Goal: Complete application form: Complete application form

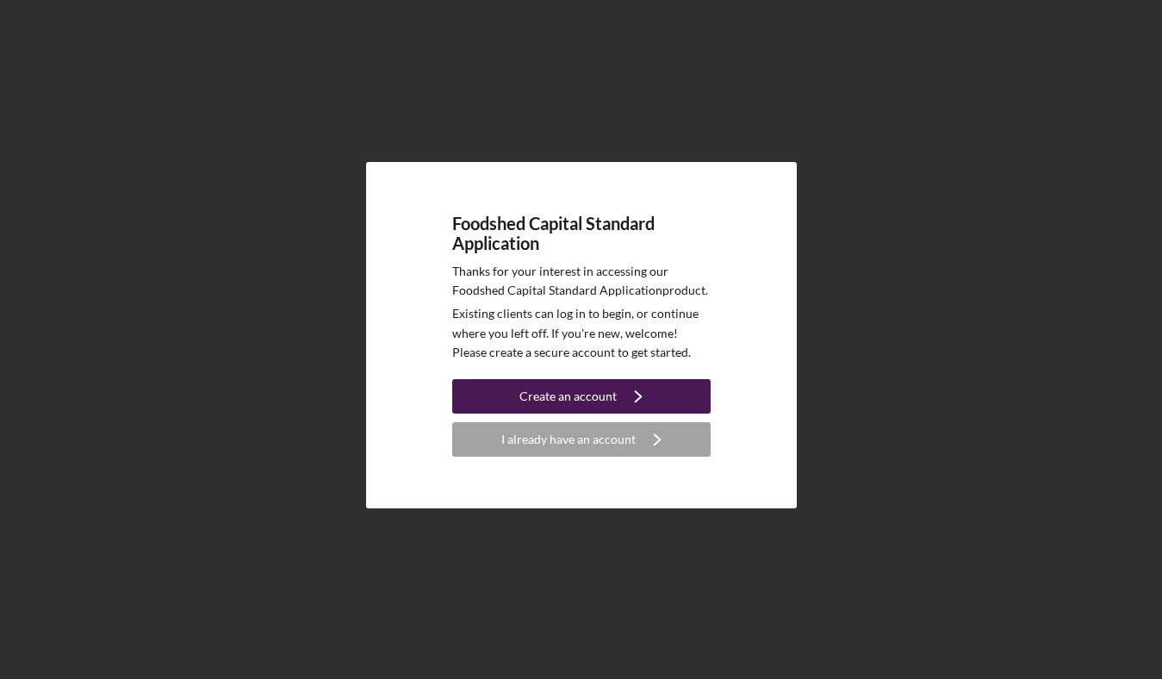
click at [575, 394] on div "Create an account" at bounding box center [567, 396] width 97 height 34
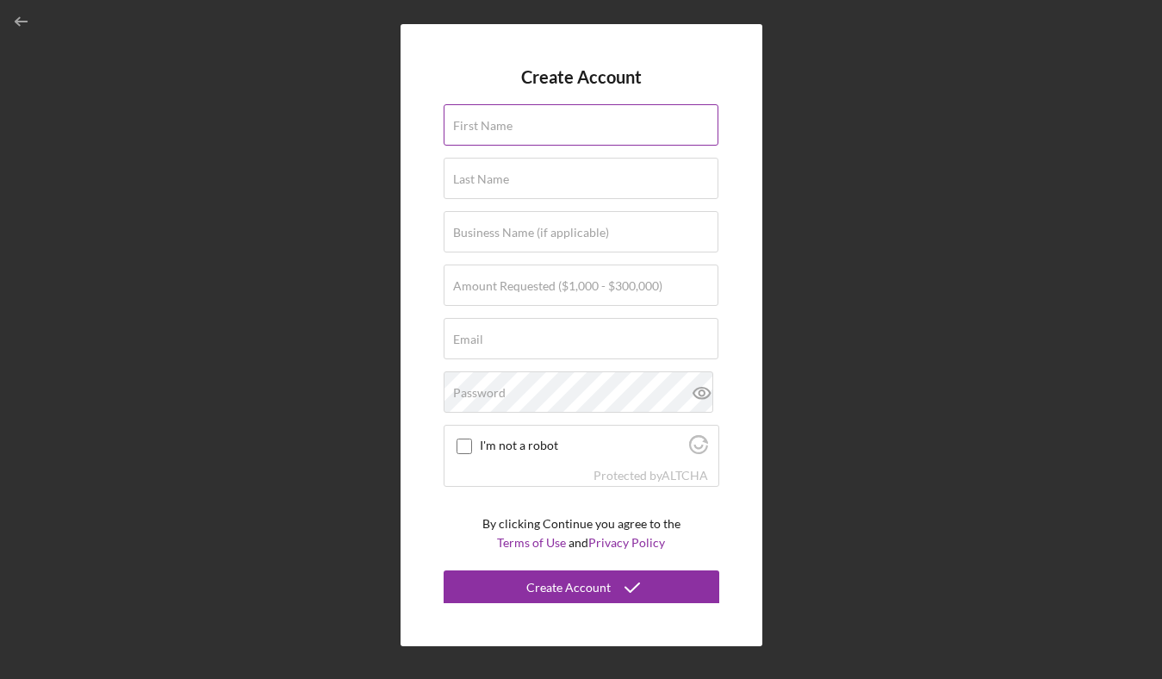
click at [503, 131] on label "First Name" at bounding box center [482, 126] width 59 height 14
click at [503, 131] on input "First Name" at bounding box center [580, 124] width 275 height 41
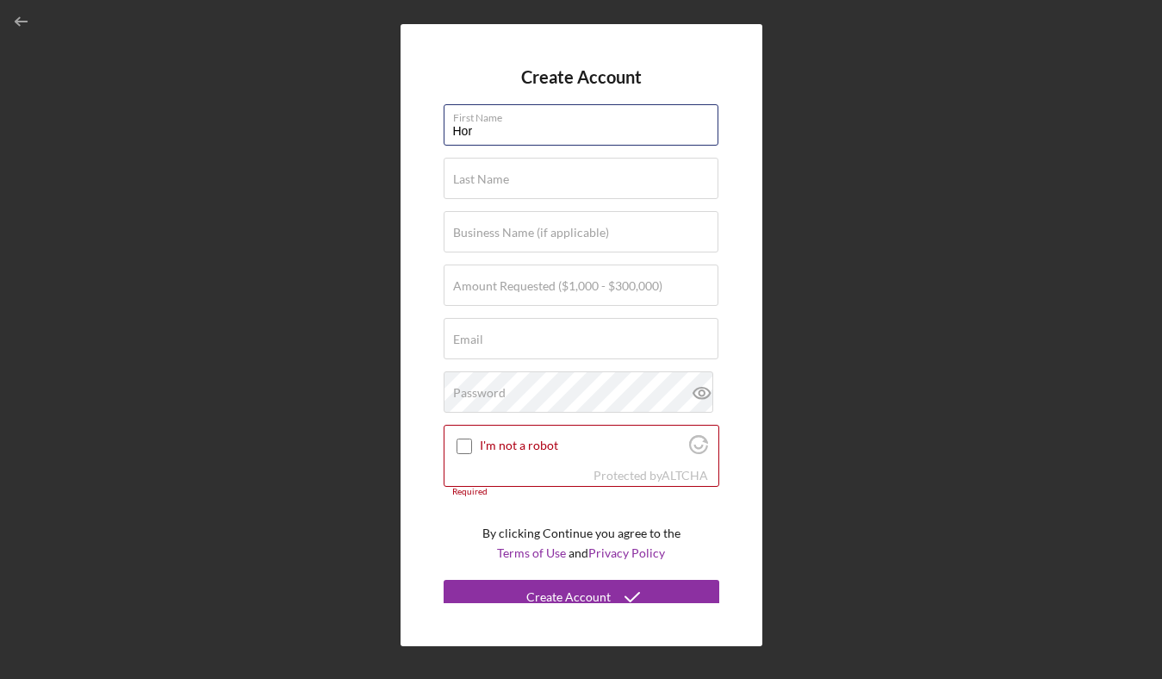
type input "Horane"
type input "[PERSON_NAME]"
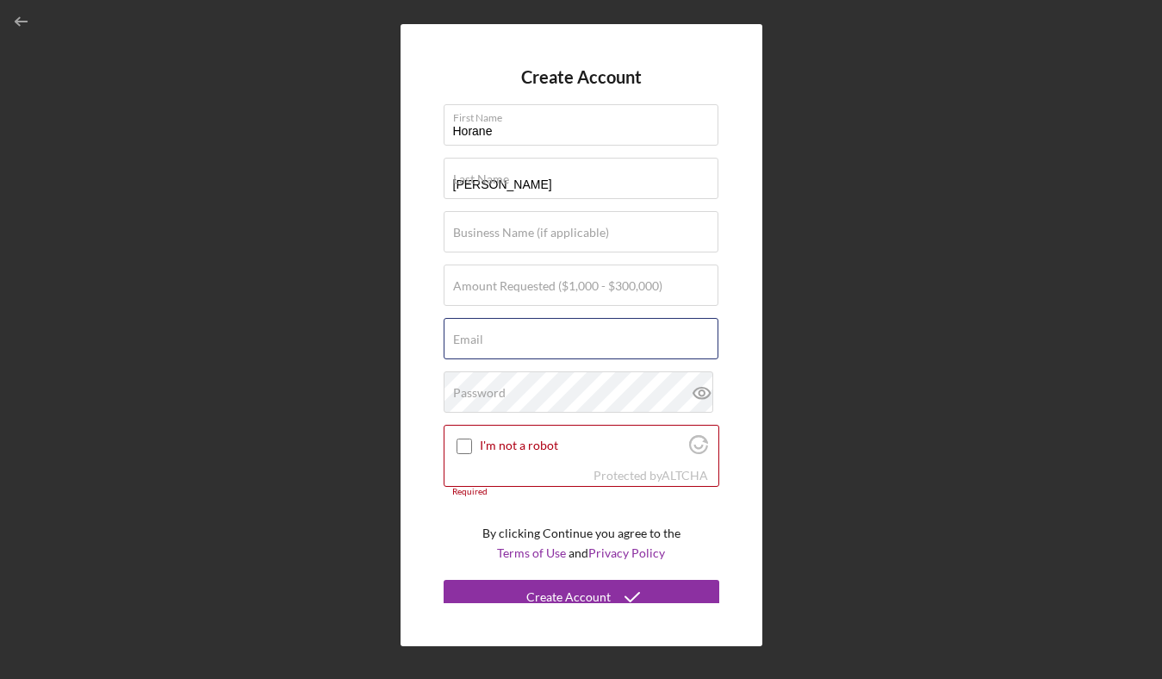
type input "[EMAIL_ADDRESS][DOMAIN_NAME]"
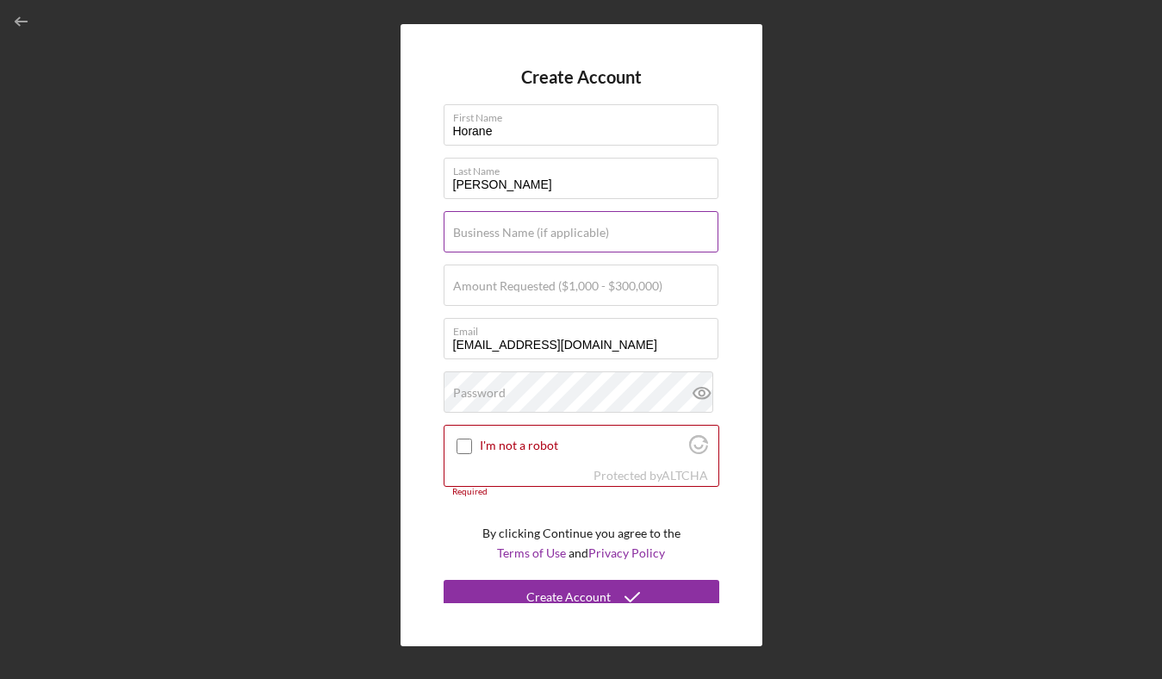
click at [518, 226] on label "Business Name (if applicable)" at bounding box center [531, 233] width 156 height 14
click at [518, 225] on input "Business Name (if applicable)" at bounding box center [580, 231] width 275 height 41
type input "W Solutions LLC"
click at [500, 282] on label "Amount Requested ($1,000 - $300,000)" at bounding box center [557, 286] width 209 height 14
click at [500, 282] on input "Amount Requested ($1,000 - $300,000)" at bounding box center [580, 284] width 275 height 41
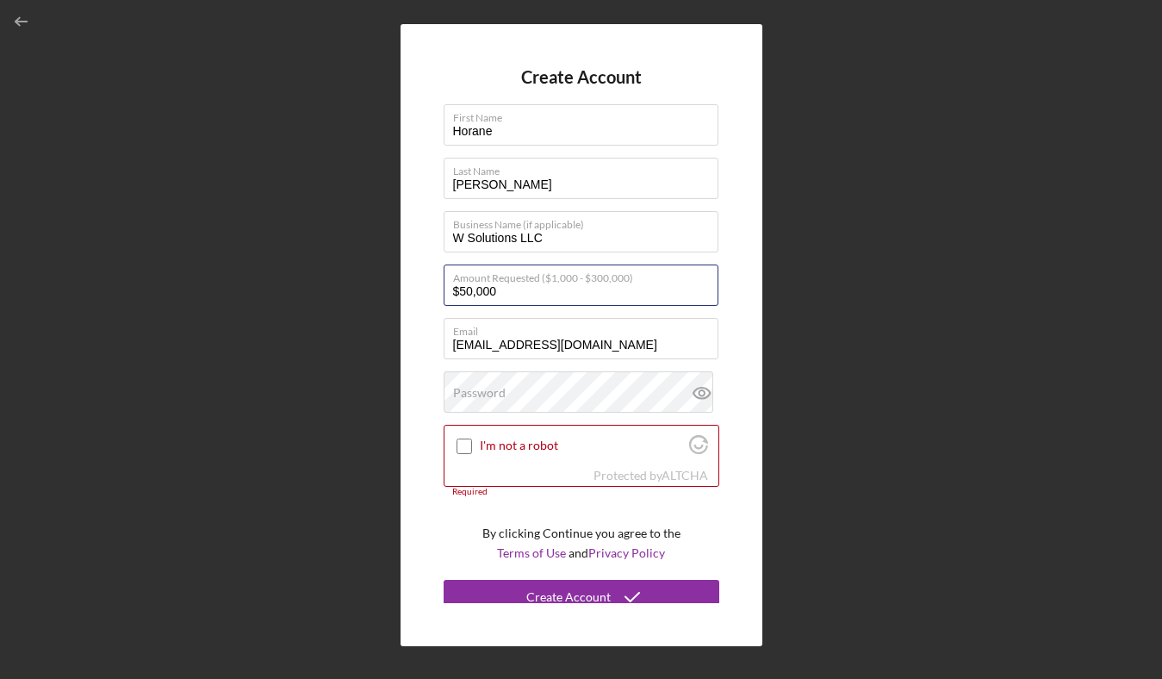
type input "$50,000"
click at [526, 392] on div "Password" at bounding box center [581, 392] width 276 height 43
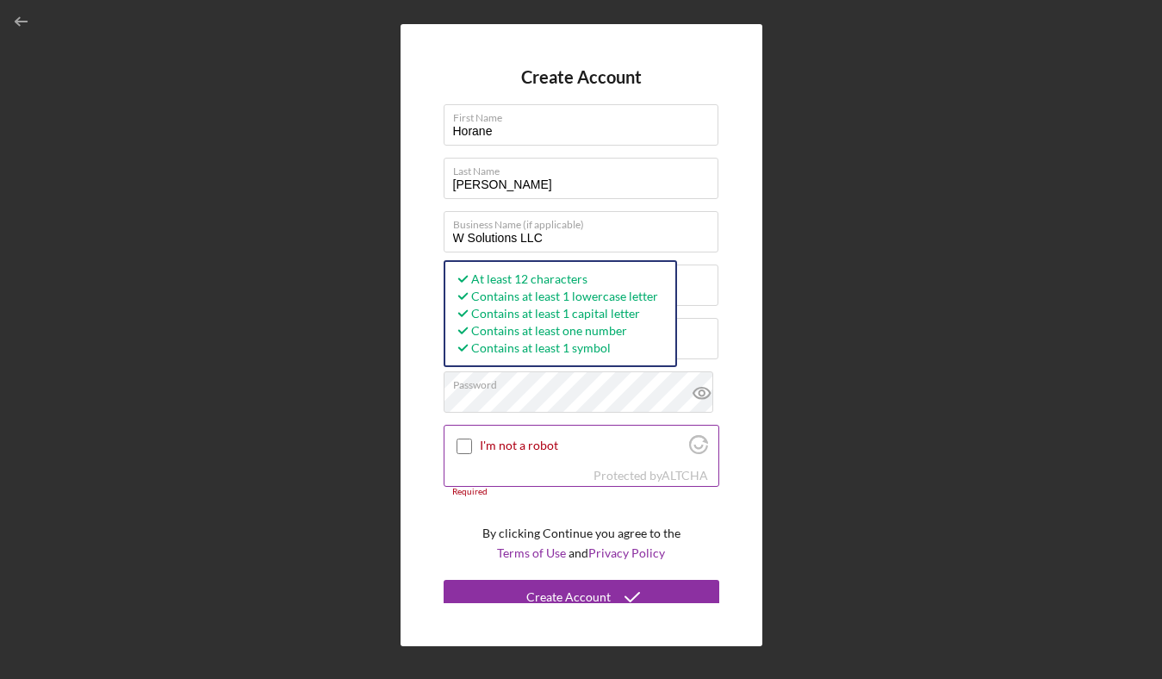
click at [504, 443] on label "I'm not a robot" at bounding box center [582, 445] width 204 height 14
click at [472, 443] on input "I'm not a robot" at bounding box center [464, 446] width 16 height 16
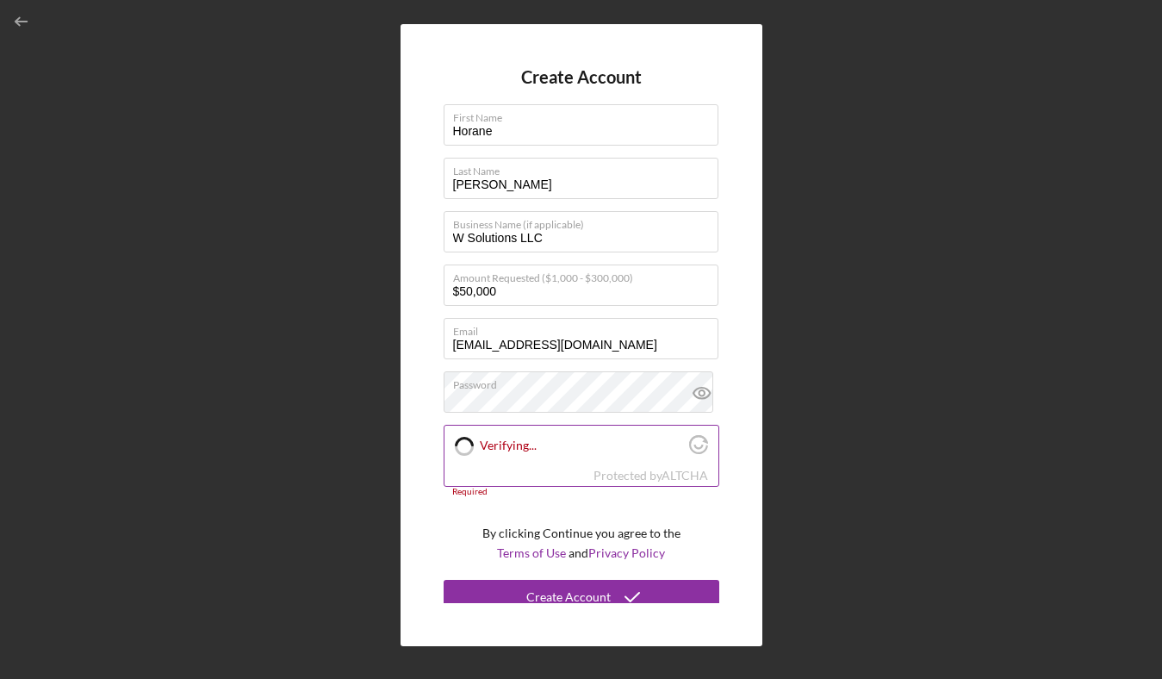
checkbox input "true"
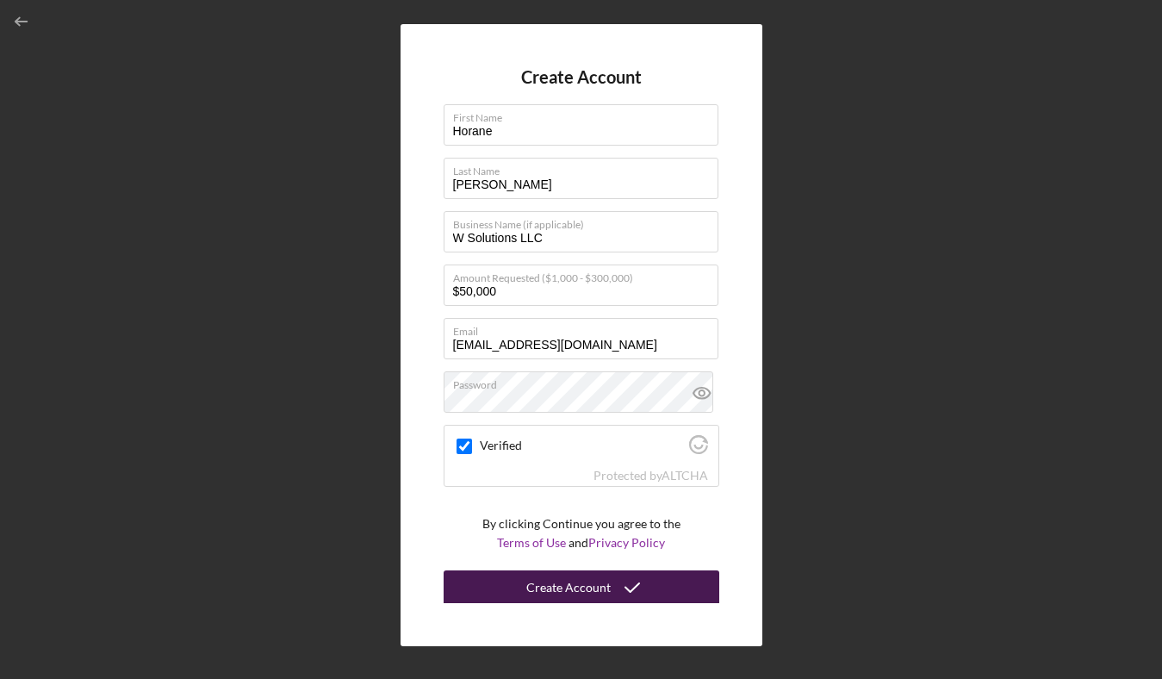
click at [543, 583] on div "Create Account" at bounding box center [568, 587] width 84 height 34
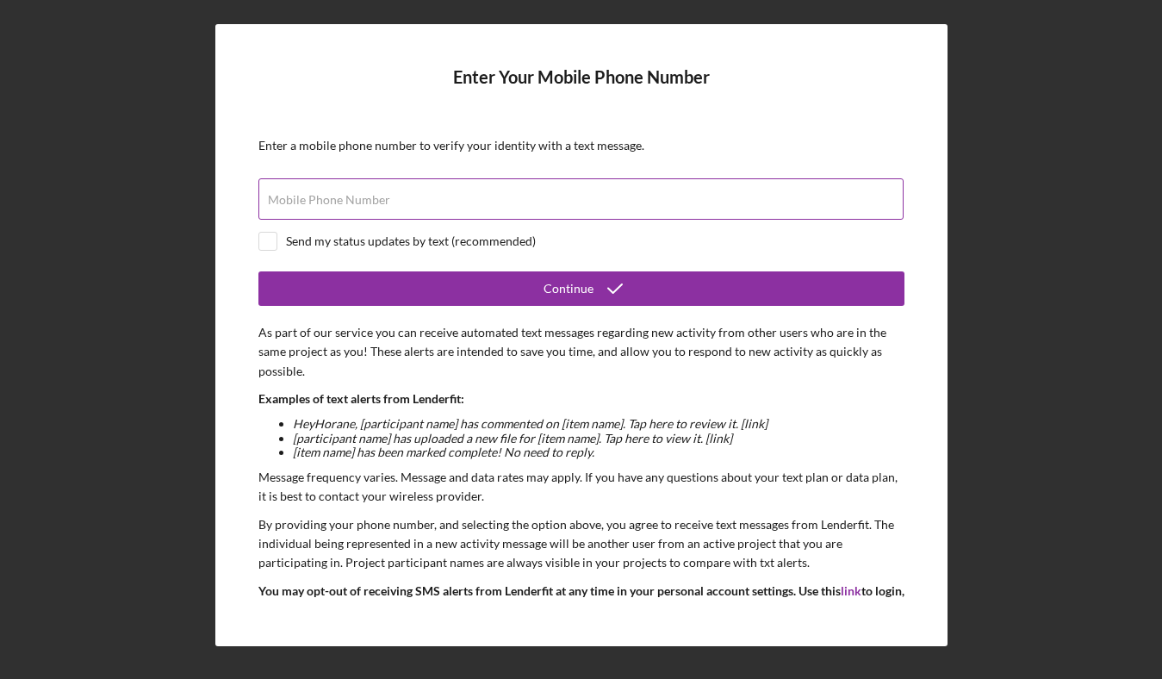
click at [378, 197] on label "Mobile Phone Number" at bounding box center [329, 200] width 122 height 14
click at [378, 197] on input "Mobile Phone Number" at bounding box center [580, 198] width 645 height 41
type input "(5##) ###-####"
type input "[PHONE_NUMBER]"
click at [374, 242] on div "Send my status updates by text (recommended)" at bounding box center [411, 241] width 250 height 14
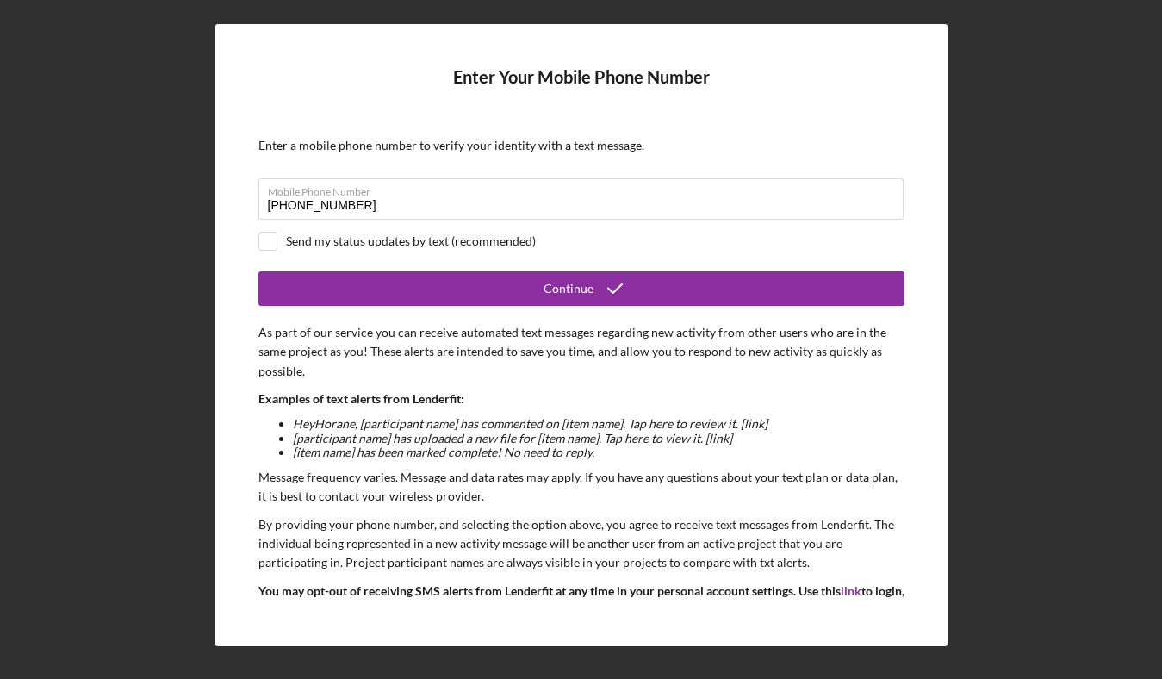
checkbox input "true"
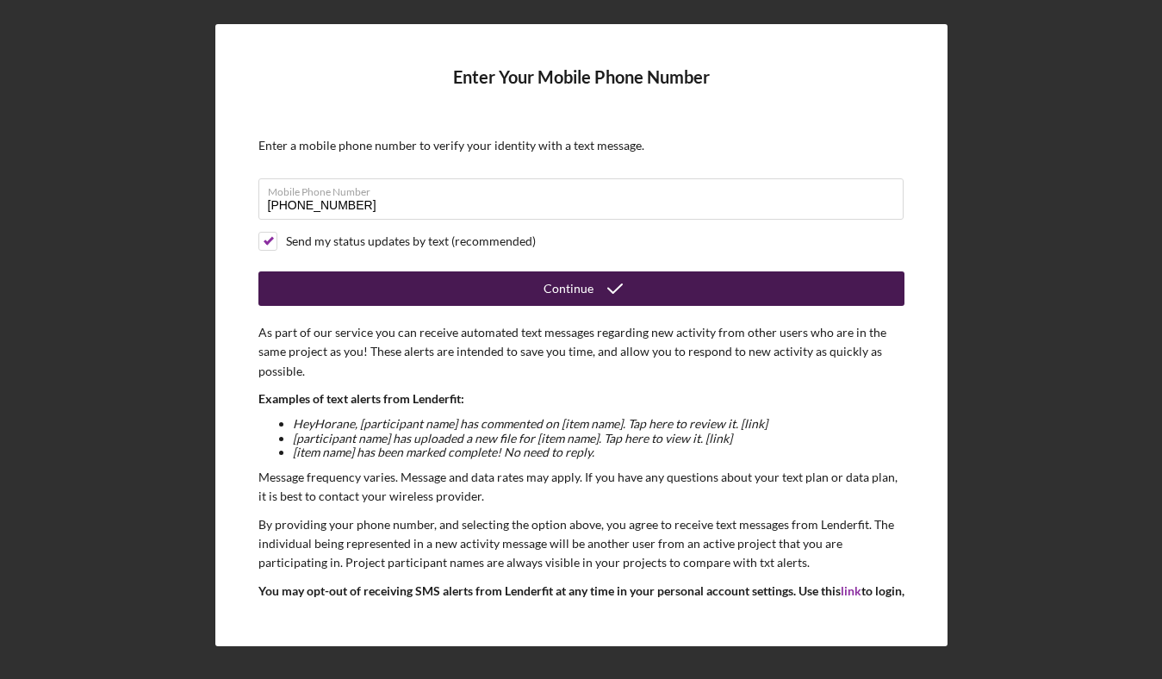
click at [452, 284] on button "Continue" at bounding box center [581, 288] width 646 height 34
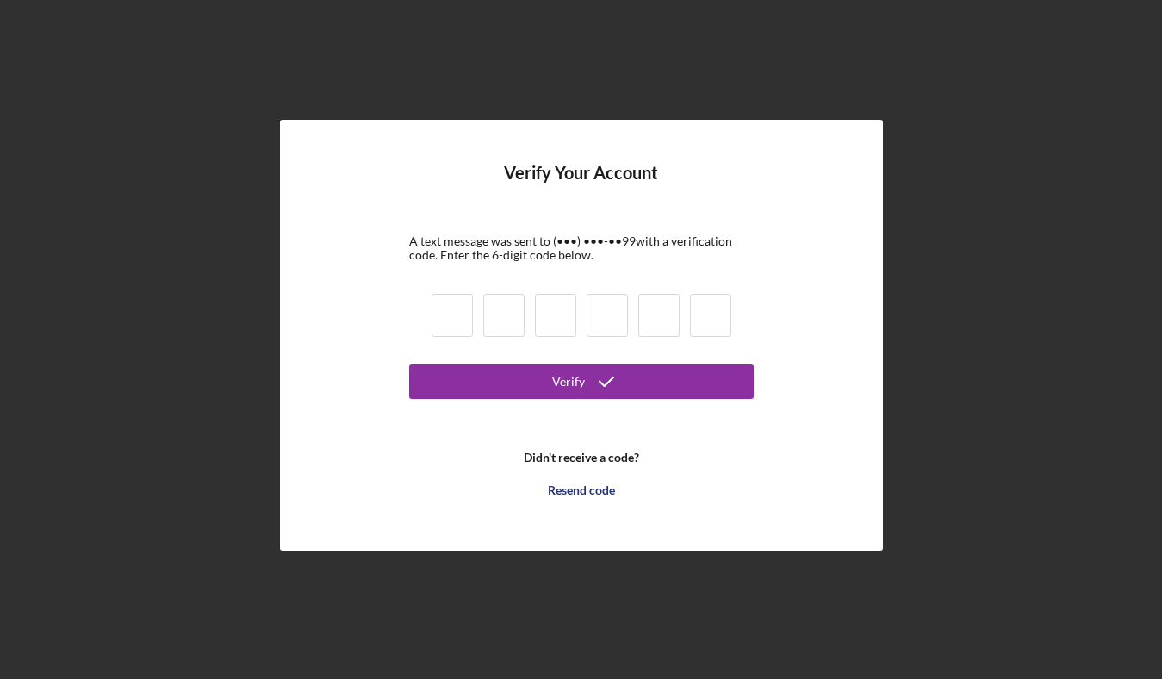
click at [425, 306] on form "Verify Your Account A text message was sent to (•••) •••-•• 99 with a verificat…" at bounding box center [581, 335] width 344 height 344
click at [433, 308] on input at bounding box center [451, 315] width 41 height 43
type input "7"
type input "5"
type input "2"
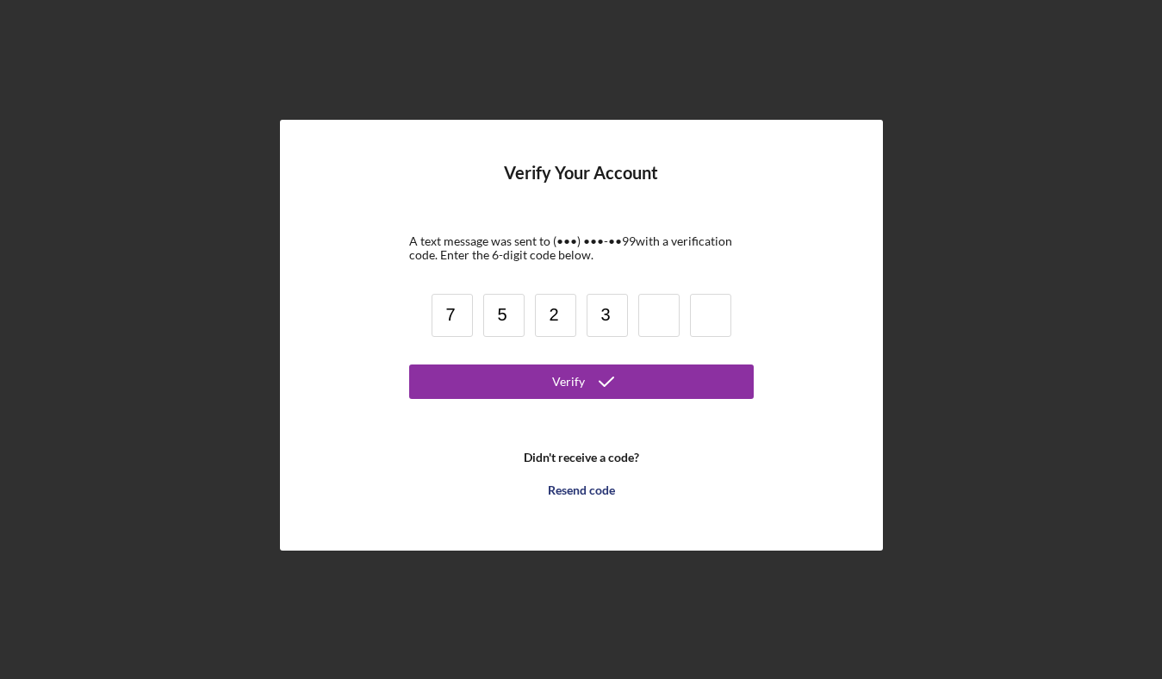
type input "3"
type input "4"
type input "2"
type input "4"
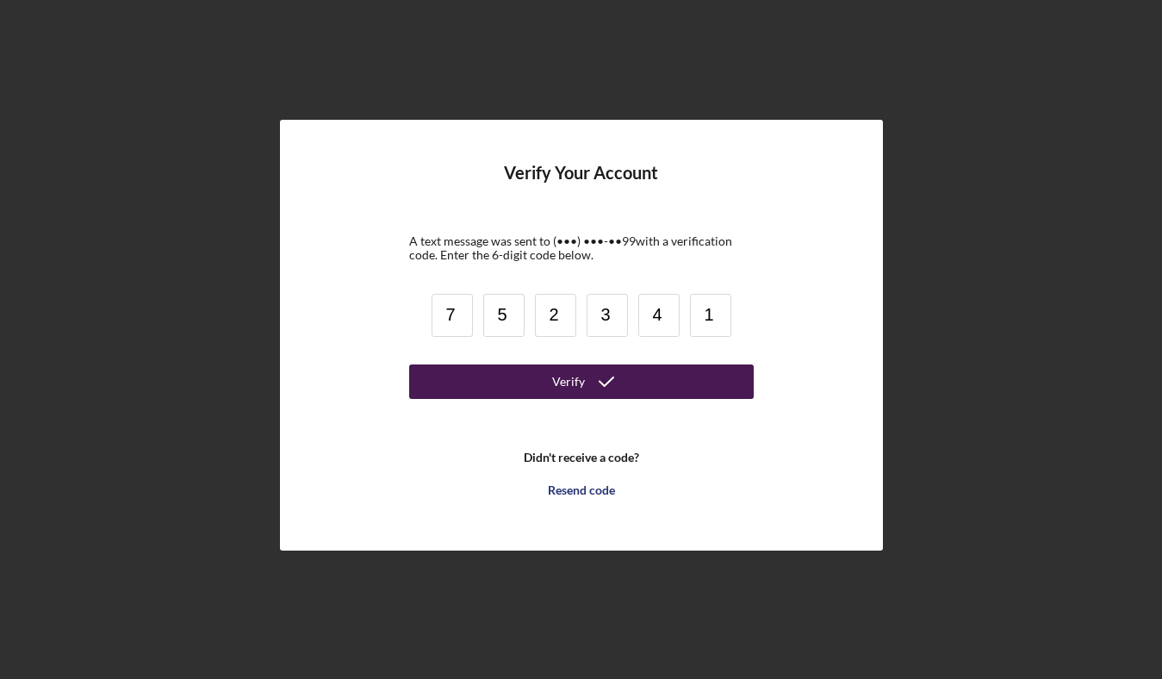
type input "1"
click at [594, 387] on icon "submit" at bounding box center [606, 381] width 43 height 43
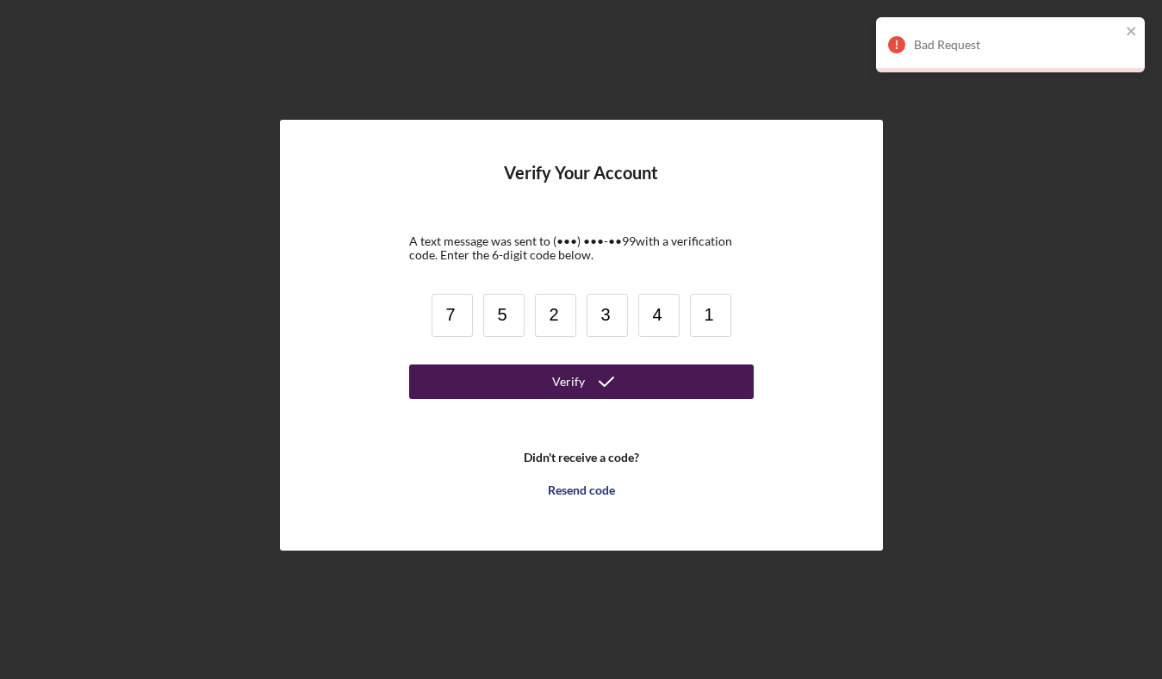
click at [611, 310] on input "3" at bounding box center [606, 315] width 41 height 43
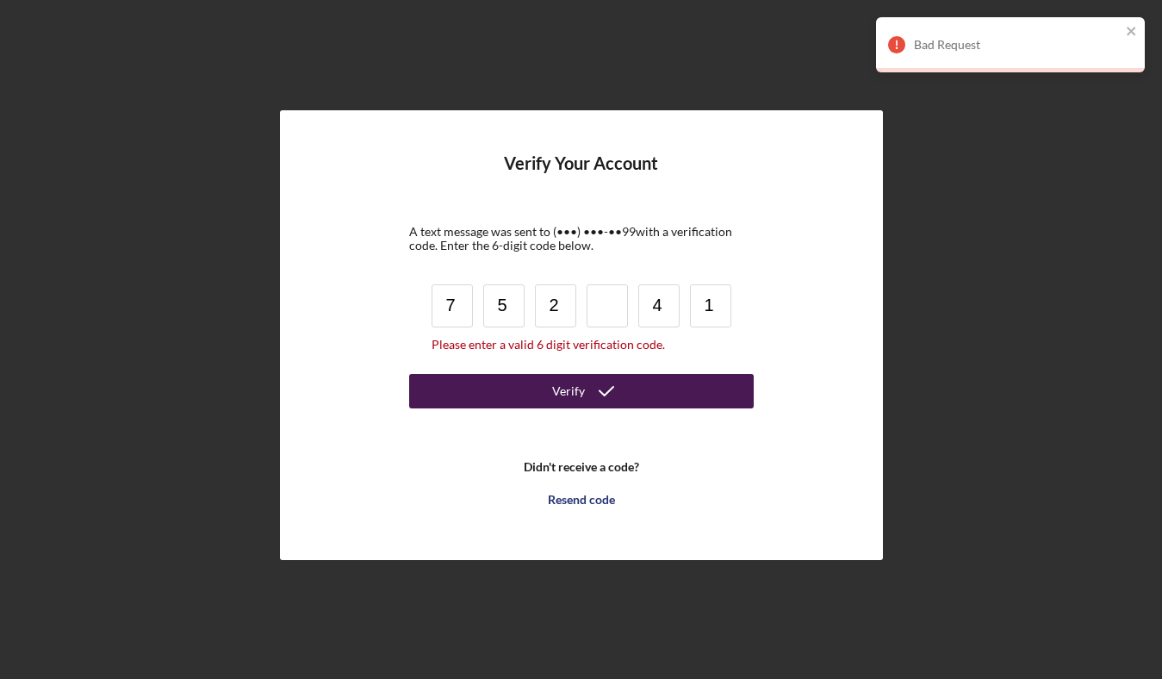
type input "2"
type input "4"
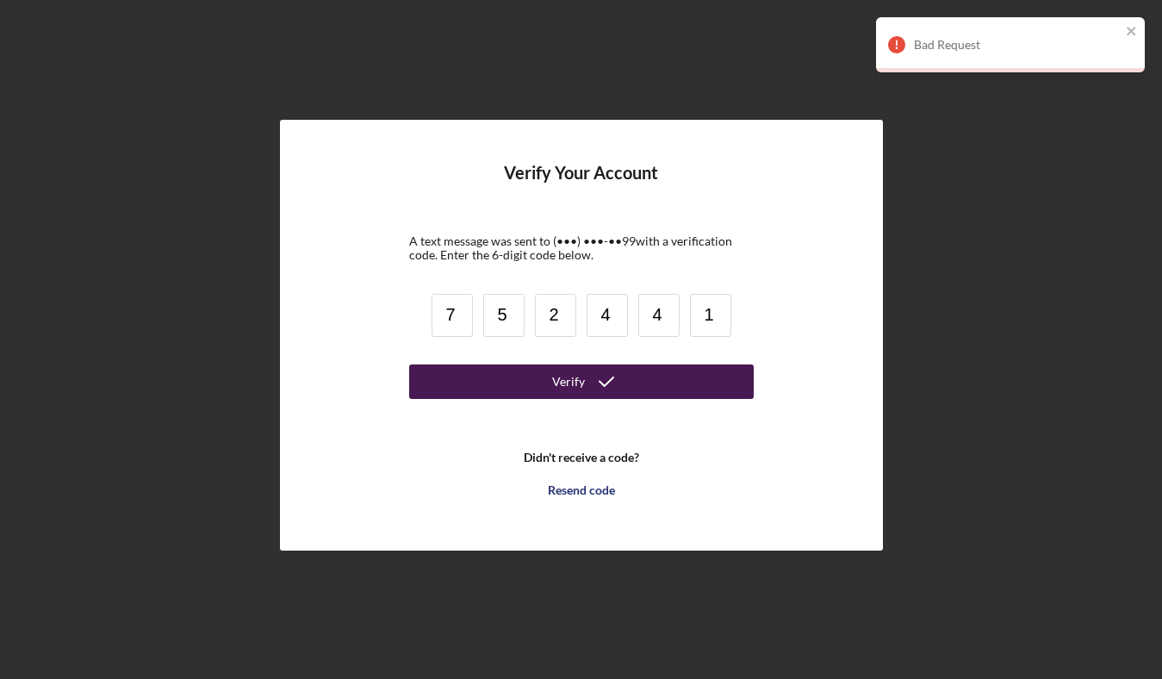
type input "4"
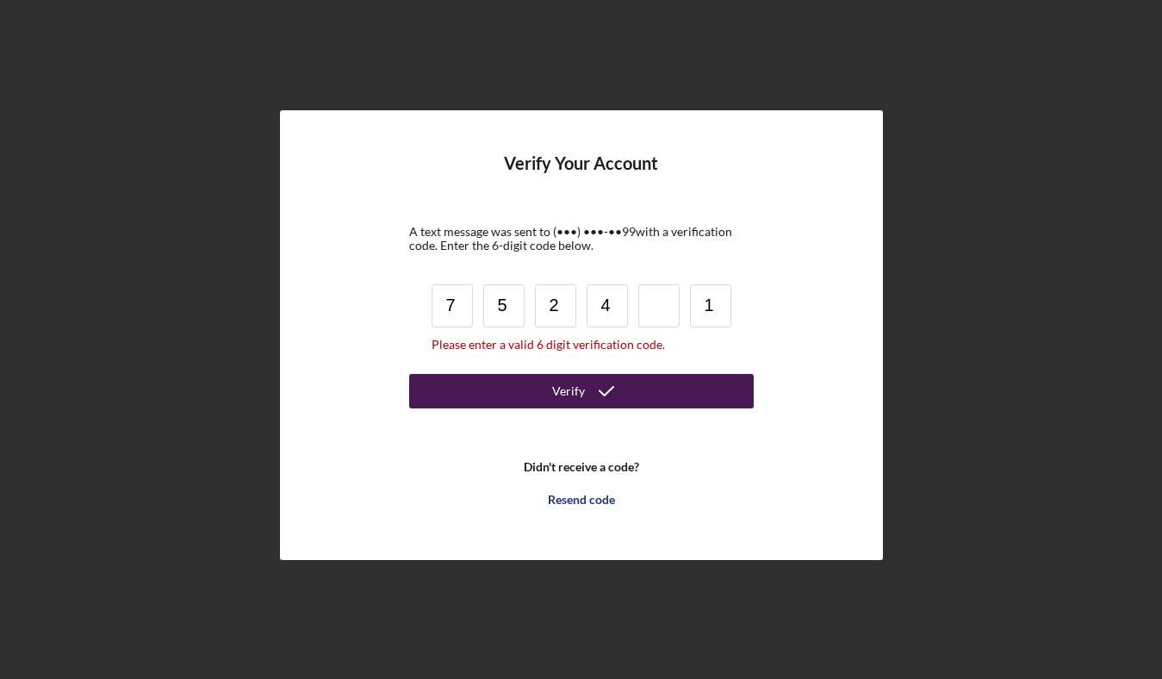
type input "4"
click at [647, 300] on input at bounding box center [658, 305] width 41 height 43
type input "3"
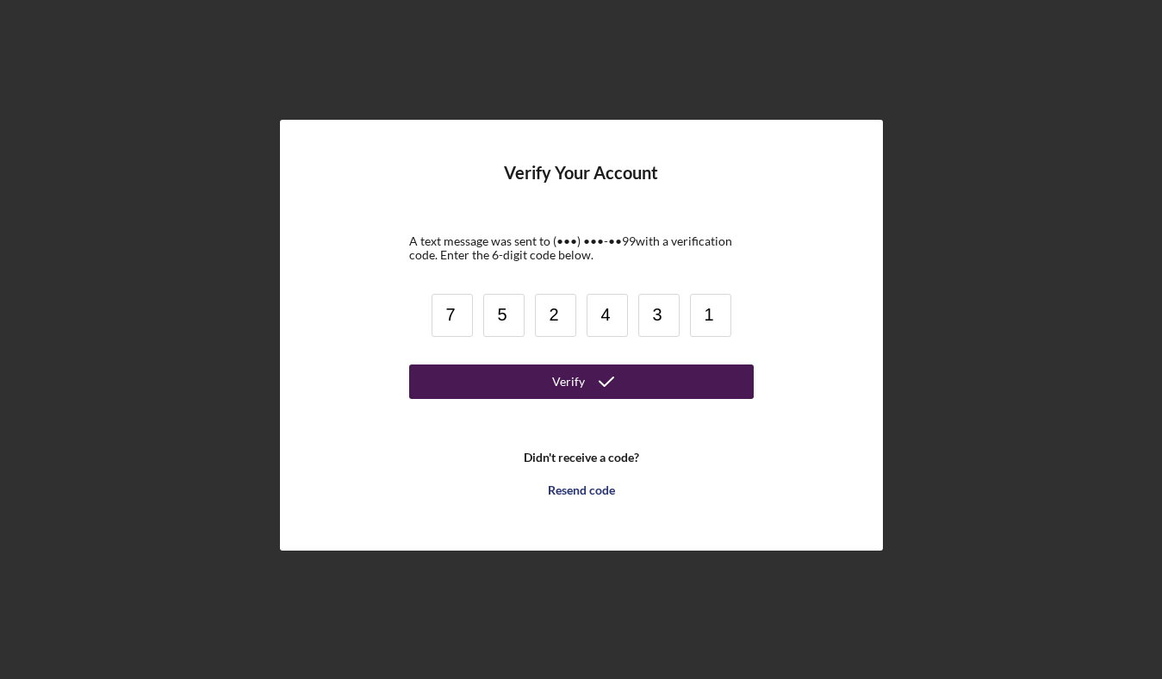
click at [578, 381] on div "Verify" at bounding box center [568, 381] width 33 height 34
